Goal: Transaction & Acquisition: Book appointment/travel/reservation

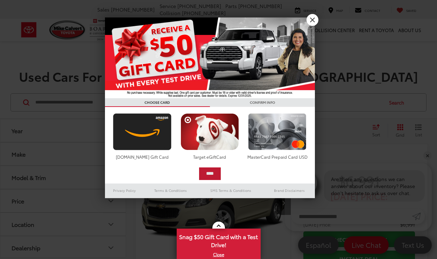
click at [210, 172] on input "****" at bounding box center [210, 174] width 22 height 13
click at [207, 173] on input "****" at bounding box center [210, 174] width 22 height 13
click at [313, 20] on link "X" at bounding box center [313, 20] width 12 height 12
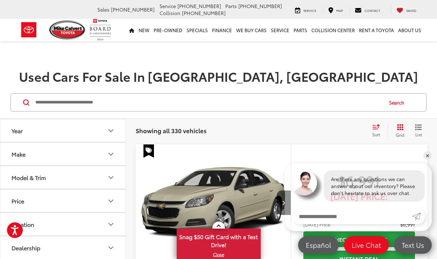
scroll to position [60, 0]
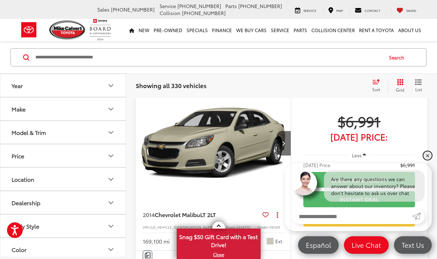
click at [426, 155] on link "✕" at bounding box center [428, 156] width 8 height 8
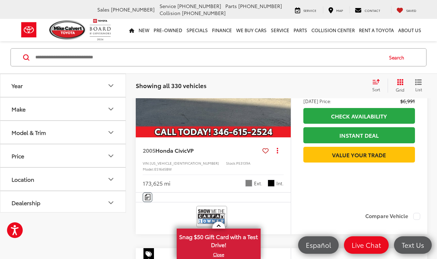
scroll to position [0, 0]
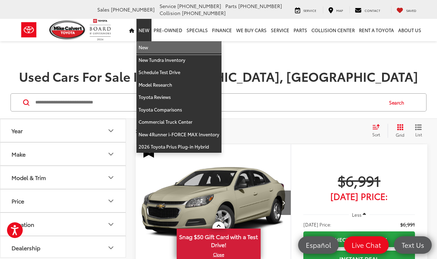
click at [147, 45] on link "New" at bounding box center [179, 47] width 85 height 13
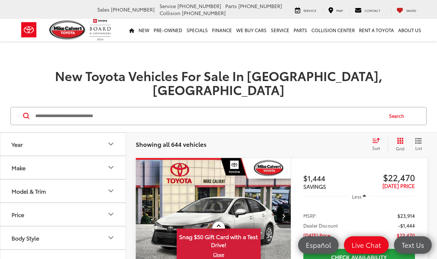
click at [110, 140] on icon "Year" at bounding box center [111, 144] width 8 height 8
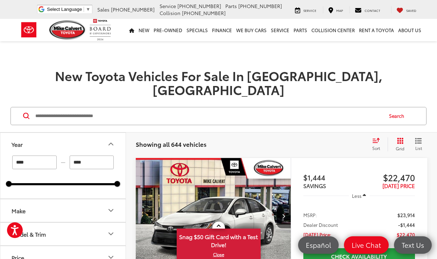
click at [53, 200] on button "Make" at bounding box center [63, 211] width 126 height 23
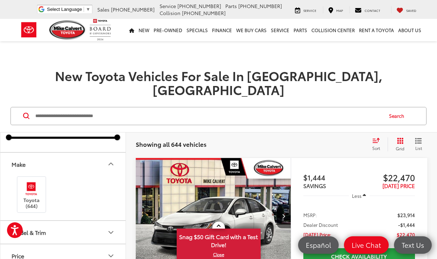
scroll to position [93, 0]
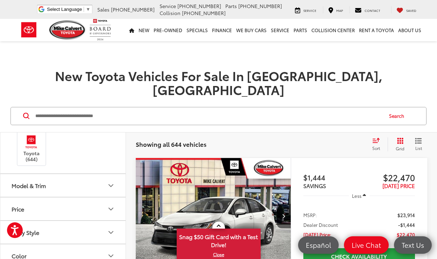
click at [60, 174] on button "Model & Trim" at bounding box center [63, 185] width 126 height 23
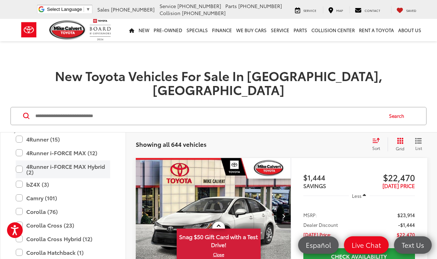
scroll to position [175, 0]
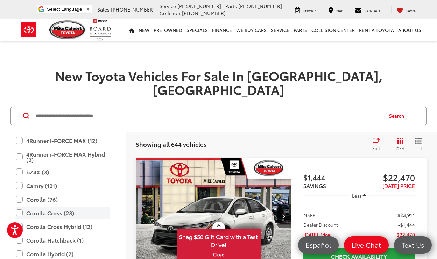
click at [18, 207] on label "Corolla Cross (23)" at bounding box center [63, 213] width 95 height 12
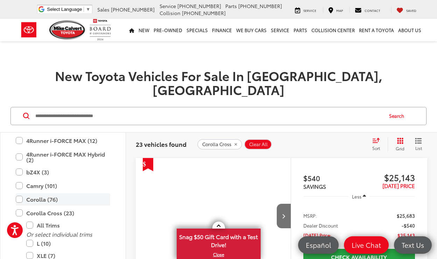
click at [18, 194] on label "Corolla (76)" at bounding box center [63, 200] width 95 height 12
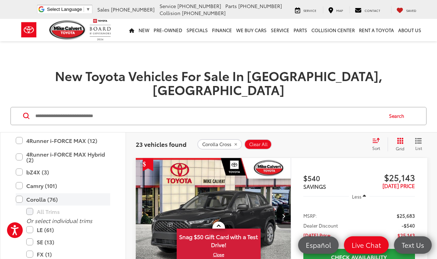
click at [20, 194] on label "Corolla (76)" at bounding box center [63, 200] width 95 height 12
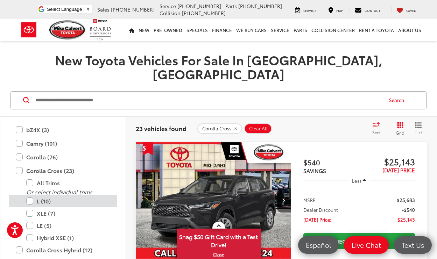
scroll to position [208, 0]
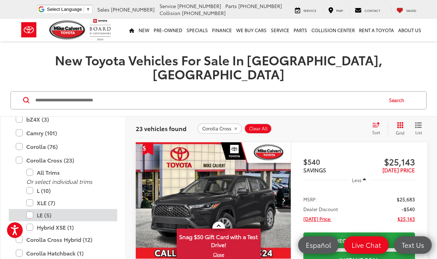
click at [29, 209] on label "LE (5)" at bounding box center [68, 215] width 84 height 12
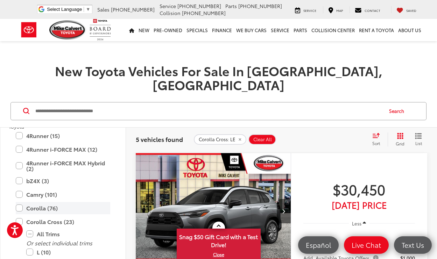
scroll to position [188, 0]
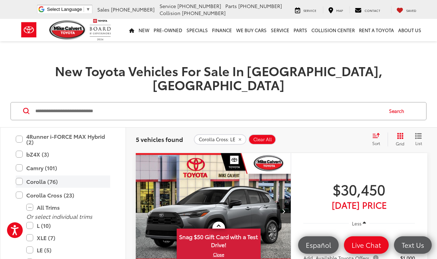
click at [19, 176] on label "Corolla (76)" at bounding box center [63, 182] width 95 height 12
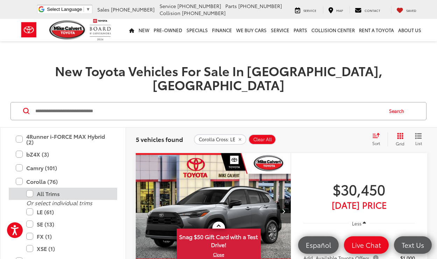
type input "****"
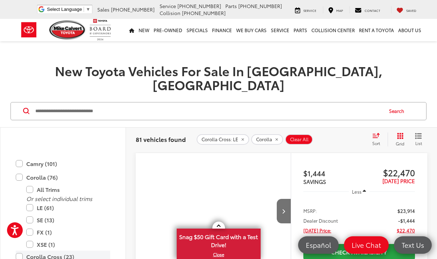
scroll to position [224, 0]
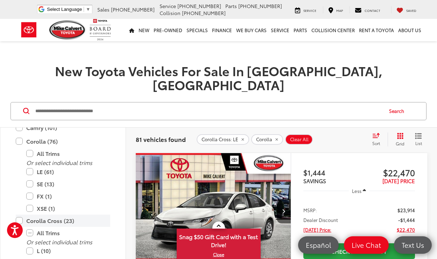
click at [20, 215] on label "Corolla Cross (23)" at bounding box center [63, 221] width 95 height 12
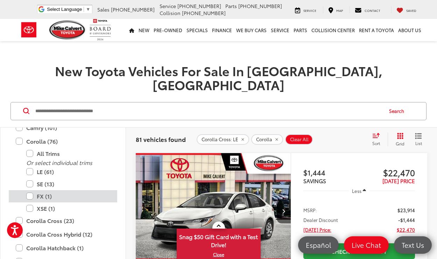
type input "****"
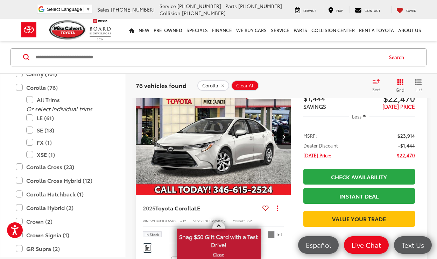
scroll to position [125, 0]
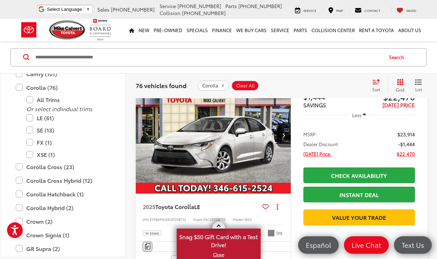
click at [216, 254] on link "X" at bounding box center [218, 255] width 83 height 8
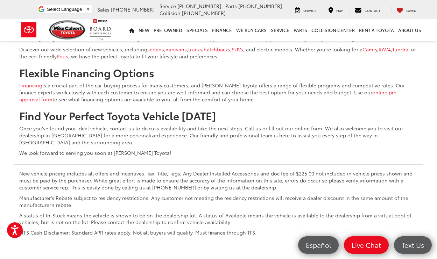
scroll to position [3020, 0]
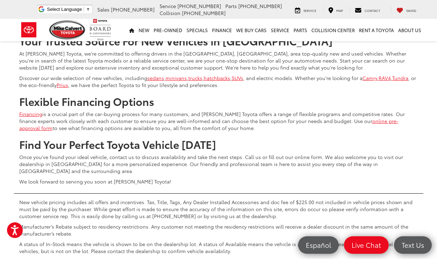
scroll to position [2911, 0]
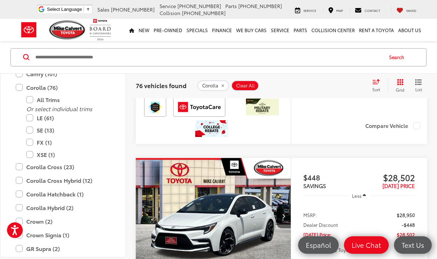
scroll to position [858, 0]
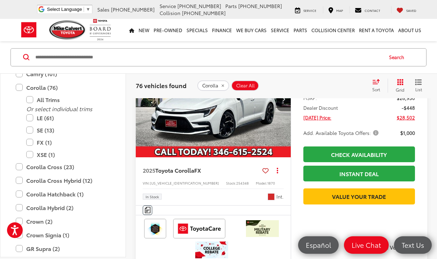
click at [284, 102] on icon "Next image" at bounding box center [283, 99] width 3 height 5
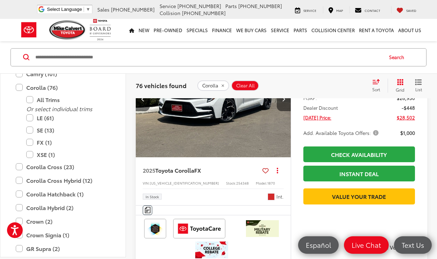
click at [283, 102] on icon "Next image" at bounding box center [283, 99] width 3 height 5
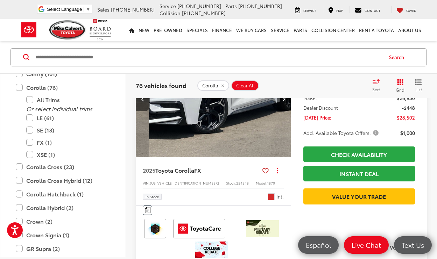
scroll to position [0, 312]
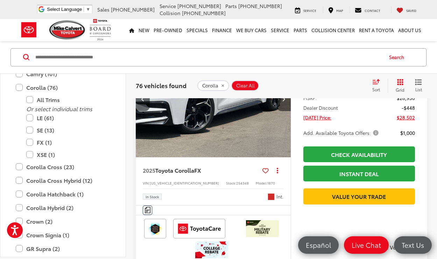
click at [284, 102] on icon "Next image" at bounding box center [283, 99] width 3 height 5
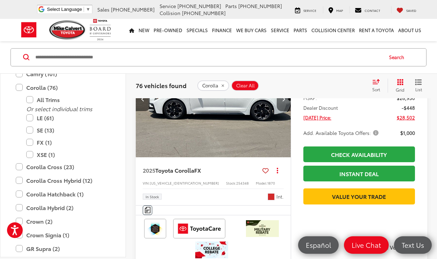
click at [284, 102] on icon "Next image" at bounding box center [283, 99] width 3 height 5
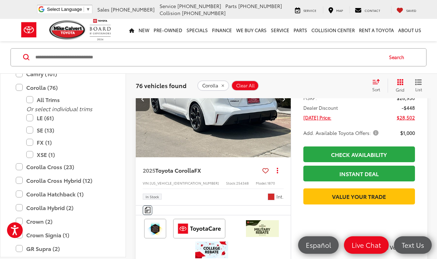
click at [286, 111] on button "Next image" at bounding box center [284, 99] width 14 height 25
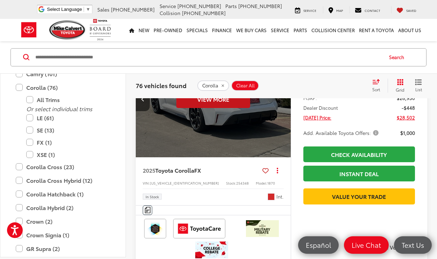
click at [210, 108] on button "View More" at bounding box center [213, 100] width 74 height 18
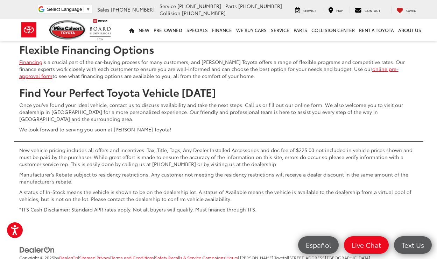
scroll to position [3120, 0]
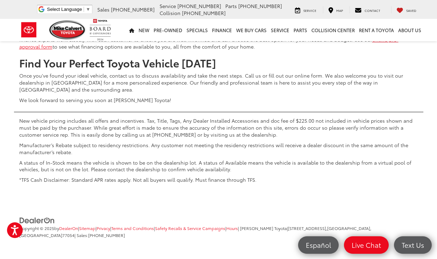
scroll to position [3449, 0]
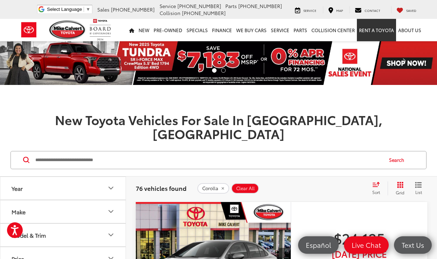
click at [376, 30] on link "Rent a Toyota" at bounding box center [376, 30] width 39 height 22
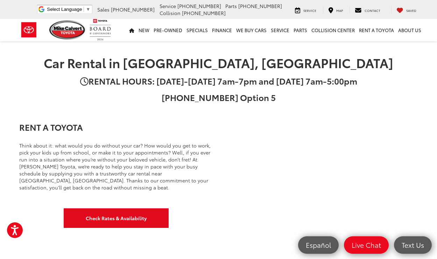
scroll to position [106, 0]
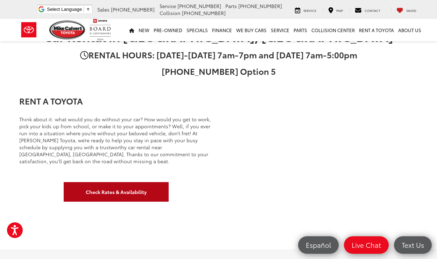
click at [110, 192] on link "Check Rates & Availability" at bounding box center [116, 192] width 105 height 20
